Goal: Task Accomplishment & Management: Use online tool/utility

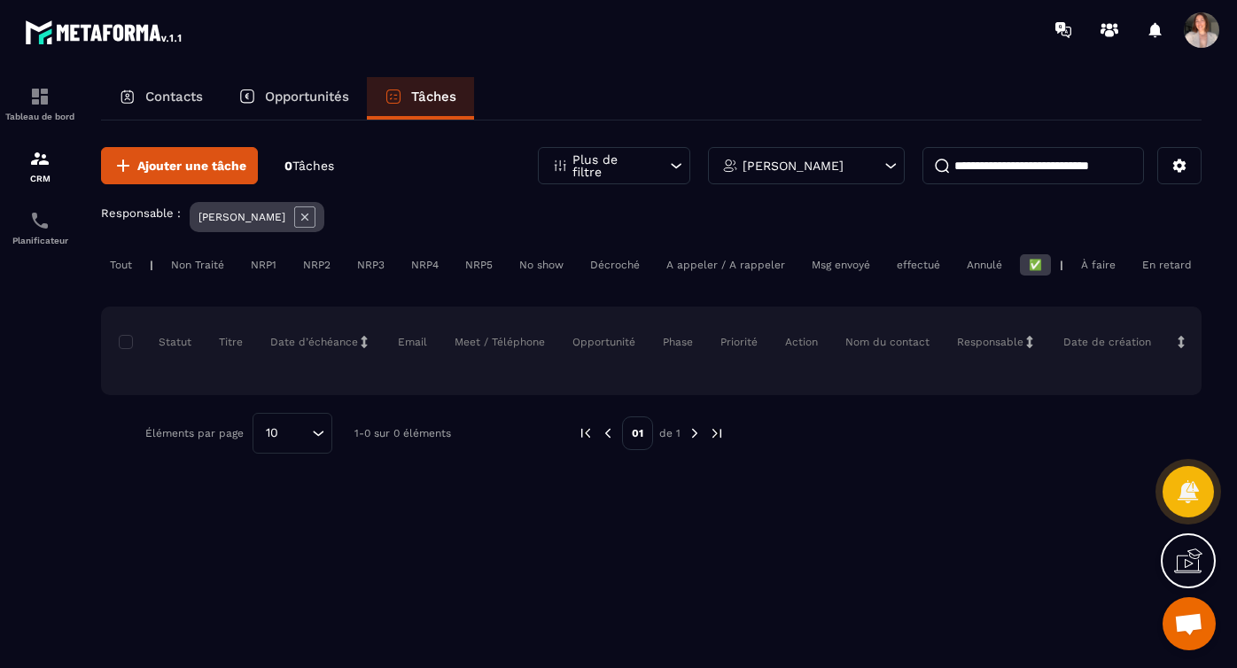
scroll to position [75, 0]
click at [1084, 270] on div "À faire" at bounding box center [1098, 264] width 52 height 21
click at [1124, 262] on div "Tout | Non Traité NRP1 NRP2 NRP3 NRP4 NRP5 No show Décroché A appeler / A rappe…" at bounding box center [651, 267] width 1100 height 26
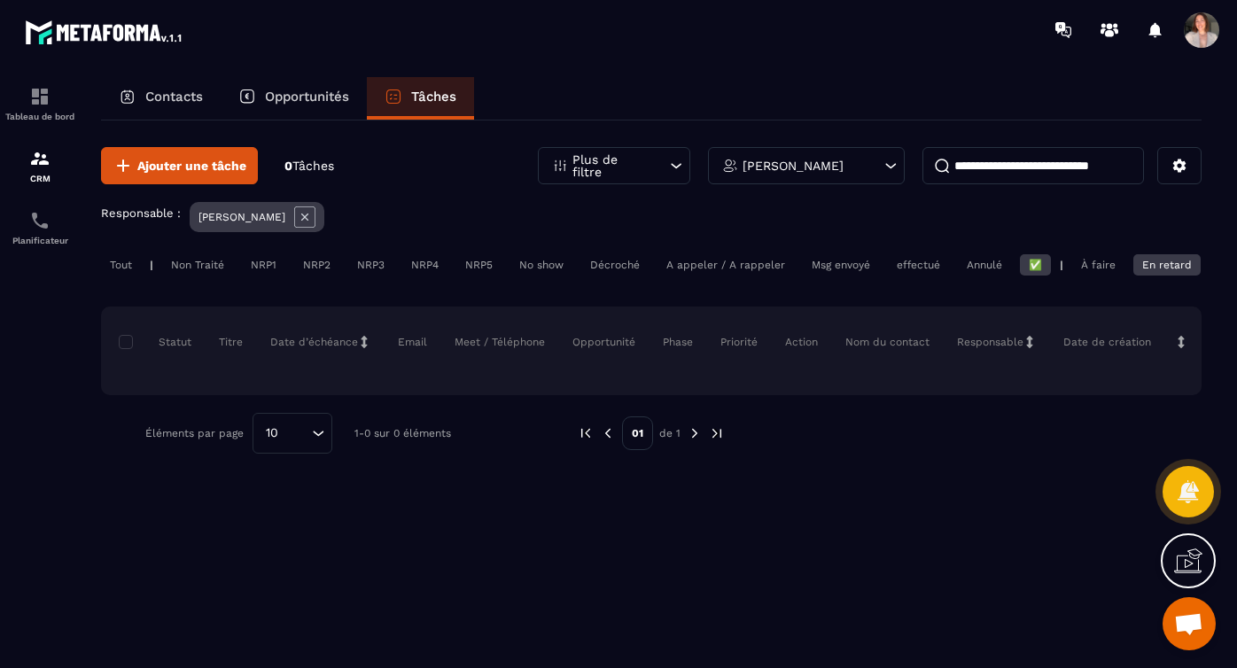
click at [1038, 268] on div "✅" at bounding box center [1035, 264] width 31 height 21
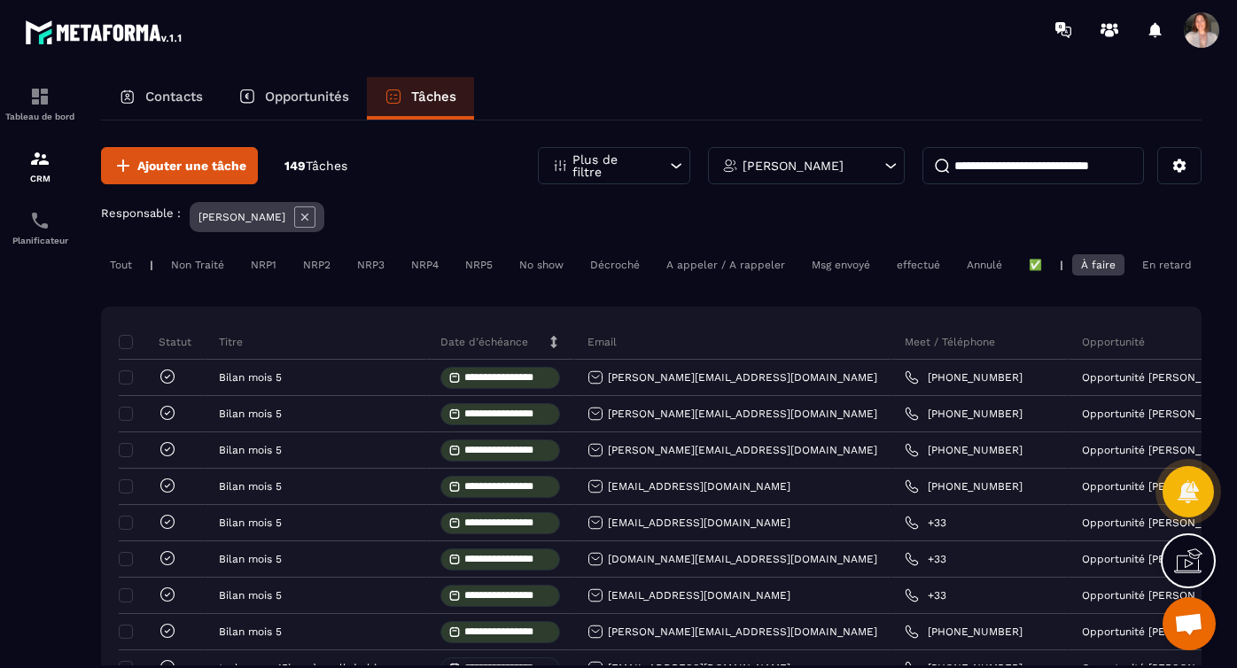
click at [1026, 270] on div "✅" at bounding box center [1035, 264] width 31 height 21
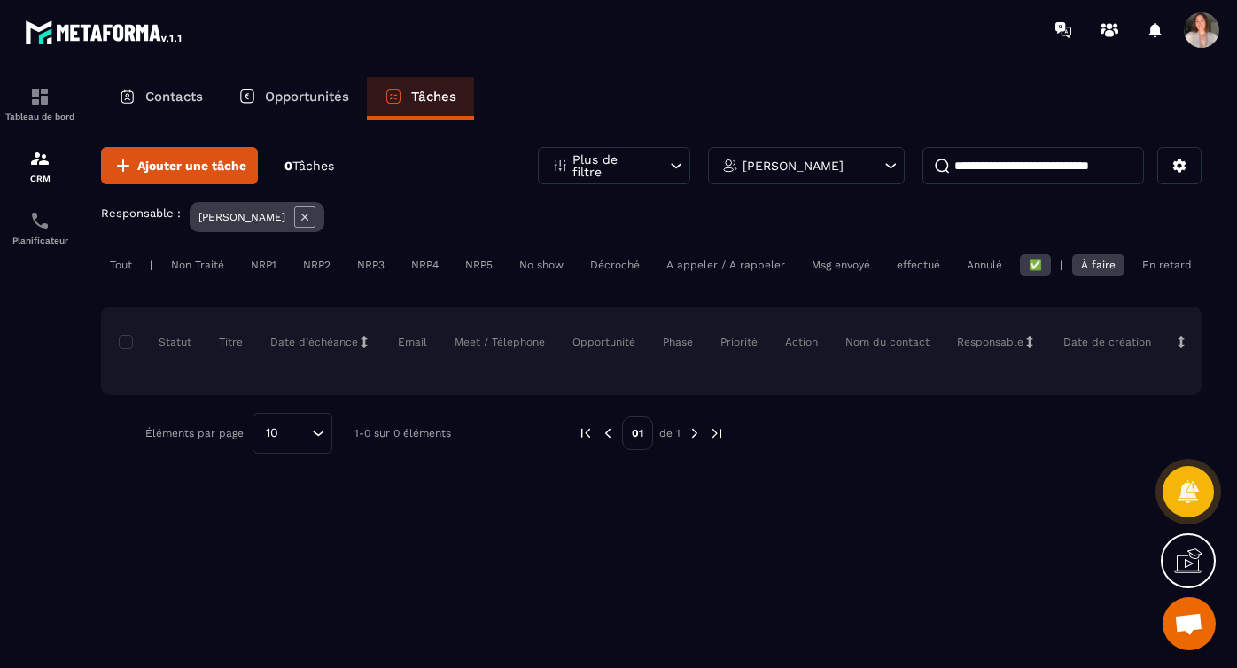
click at [1087, 271] on div "À faire" at bounding box center [1098, 264] width 52 height 21
click at [1114, 270] on div "À faire" at bounding box center [1098, 264] width 52 height 21
click at [285, 100] on p "Opportunités" at bounding box center [307, 97] width 84 height 16
